Goal: Information Seeking & Learning: Learn about a topic

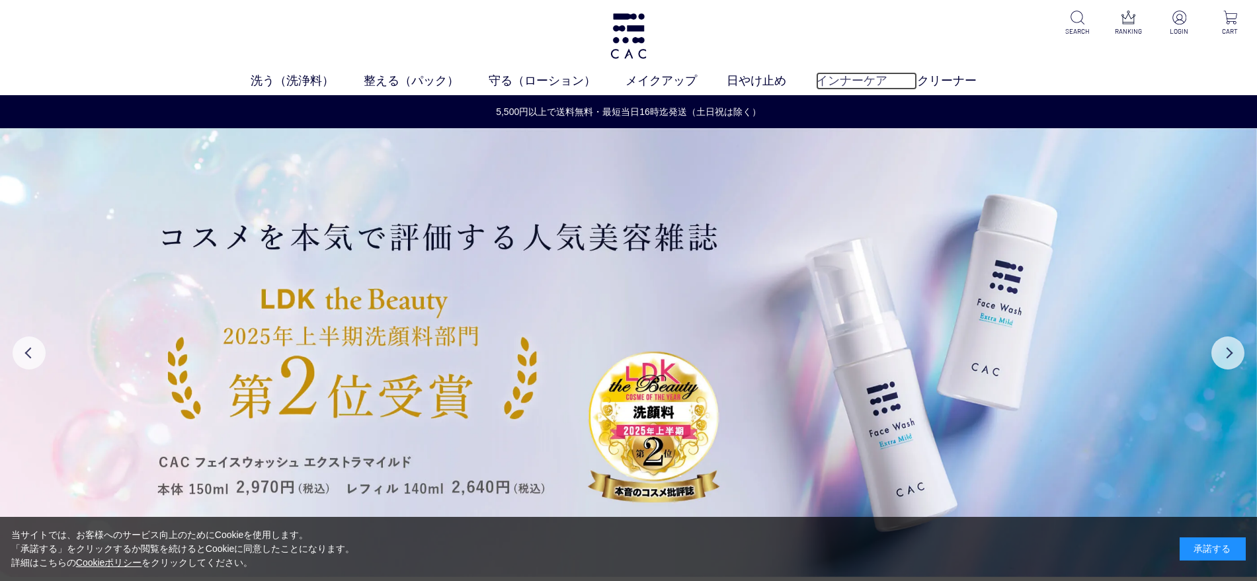
click at [863, 83] on link "インナーケア" at bounding box center [866, 81] width 101 height 18
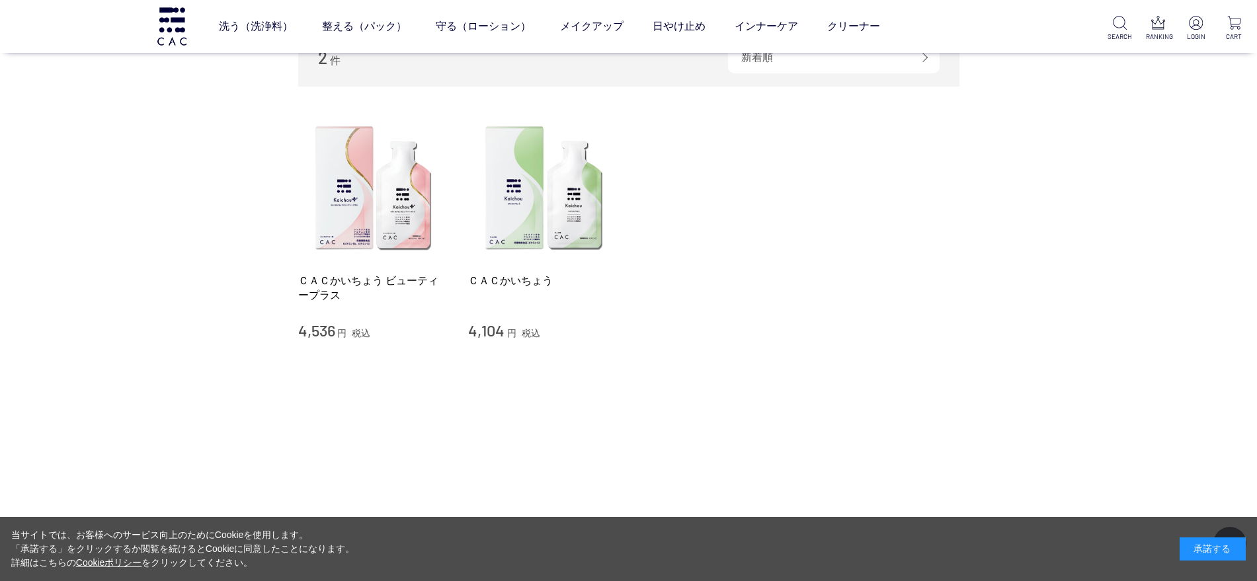
scroll to position [165, 0]
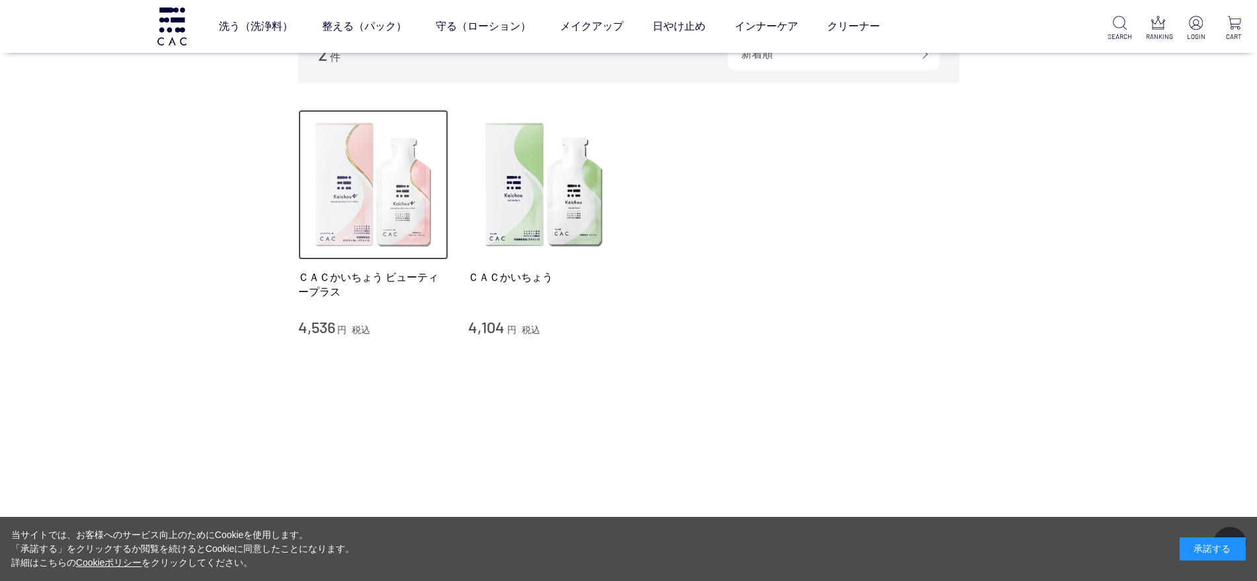
click at [344, 227] on img at bounding box center [373, 185] width 151 height 151
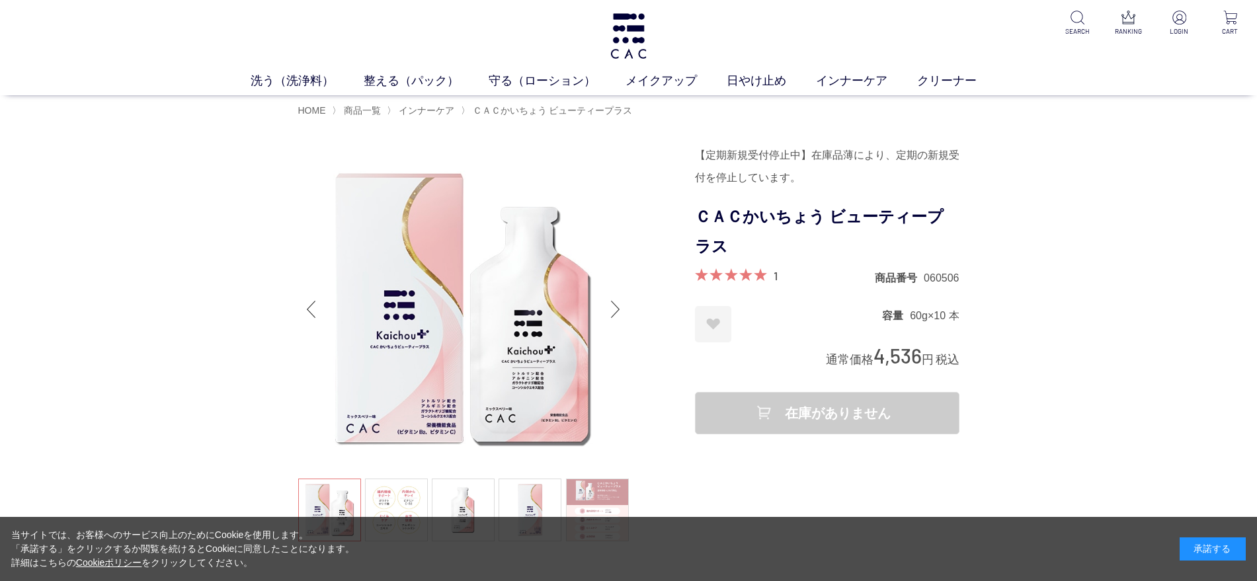
click at [791, 165] on div "【定期新規受付停止中】在庫品薄により、定期の新規受付を停止しています。" at bounding box center [827, 166] width 264 height 45
click at [631, 44] on img at bounding box center [628, 36] width 40 height 46
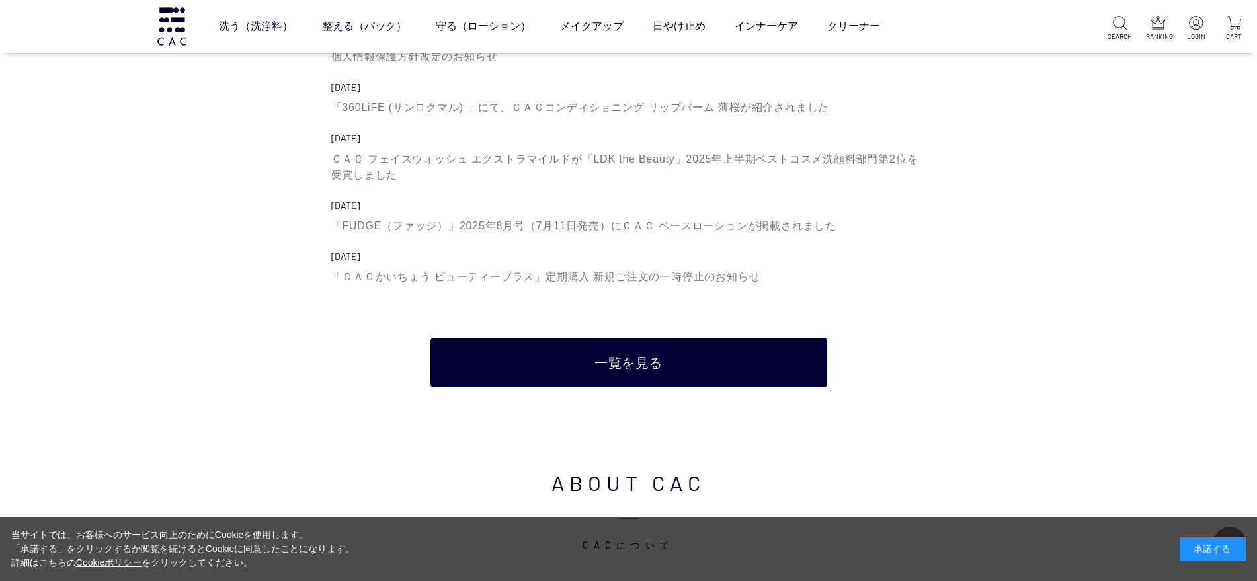
scroll to position [4710, 0]
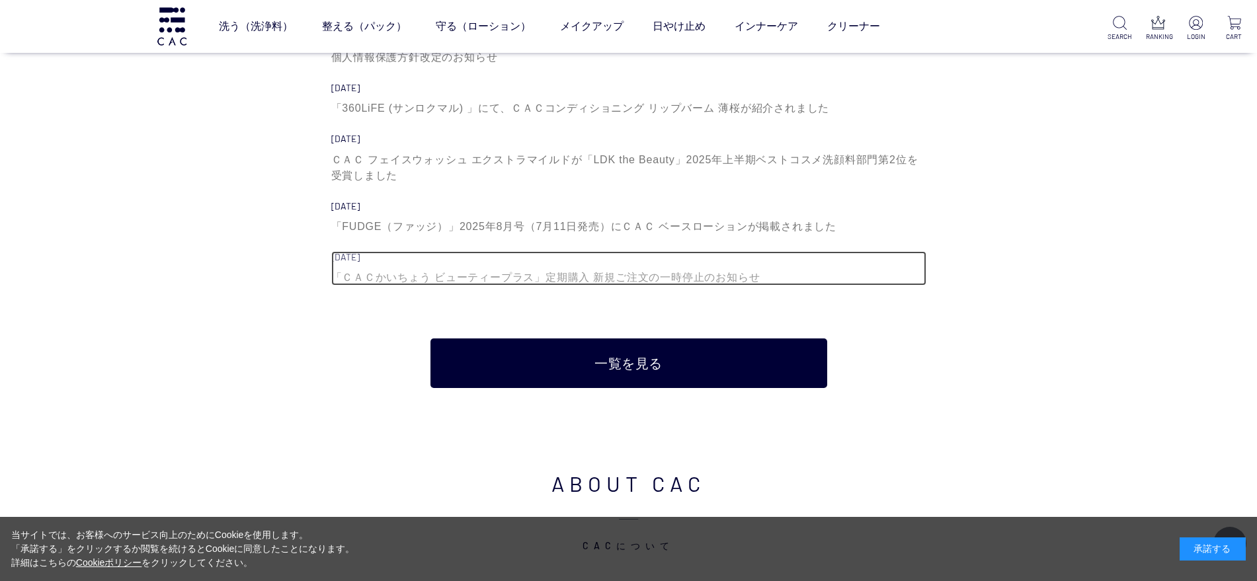
click at [537, 282] on div "「ＣＡＣかいちょう ビューティープラス」定期購入 新規ご注文の一時停止のお知らせ" at bounding box center [628, 278] width 595 height 16
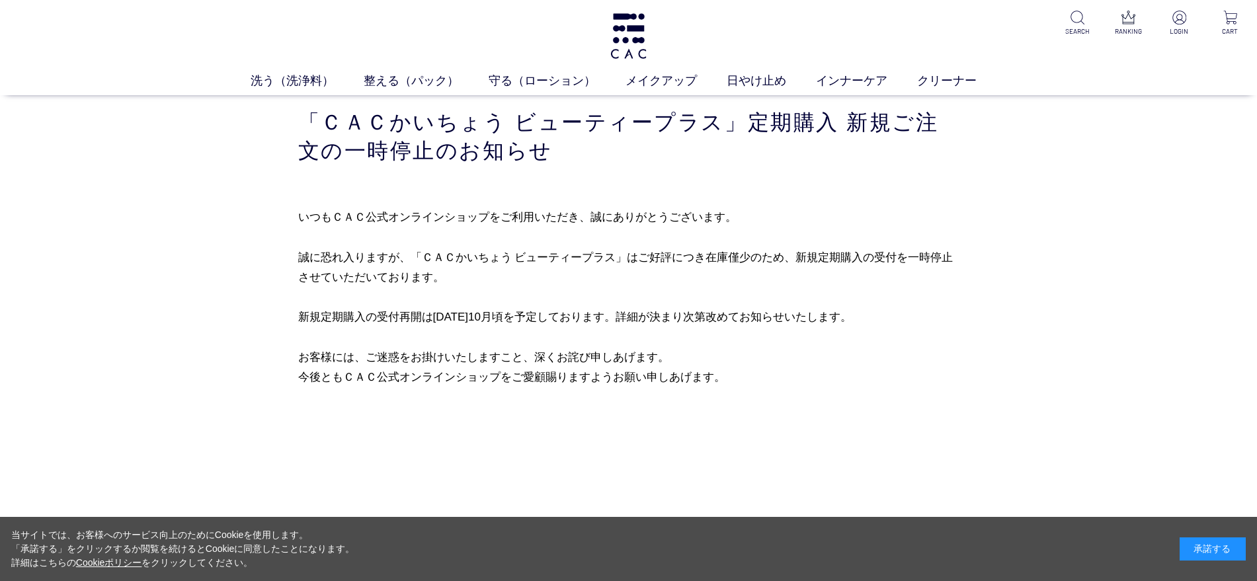
click at [237, 340] on div "買い物かご 買い物かご内の商品 買い物かごは空です... カテゴリから探す 商品一覧 ジャンルから探す 限定品 「ＣＡＣかいちょう ビューティープラス」定期購…" at bounding box center [628, 293] width 1257 height 397
